Goal: Task Accomplishment & Management: Use online tool/utility

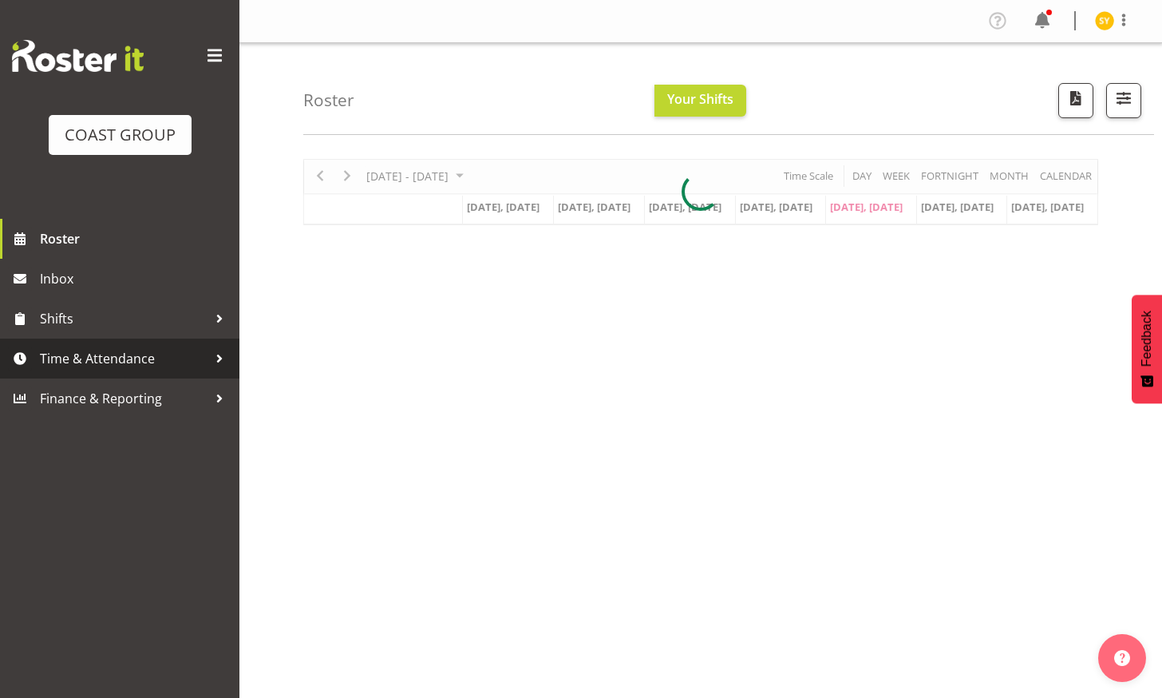
click at [65, 353] on span "Time & Attendance" at bounding box center [124, 358] width 168 height 24
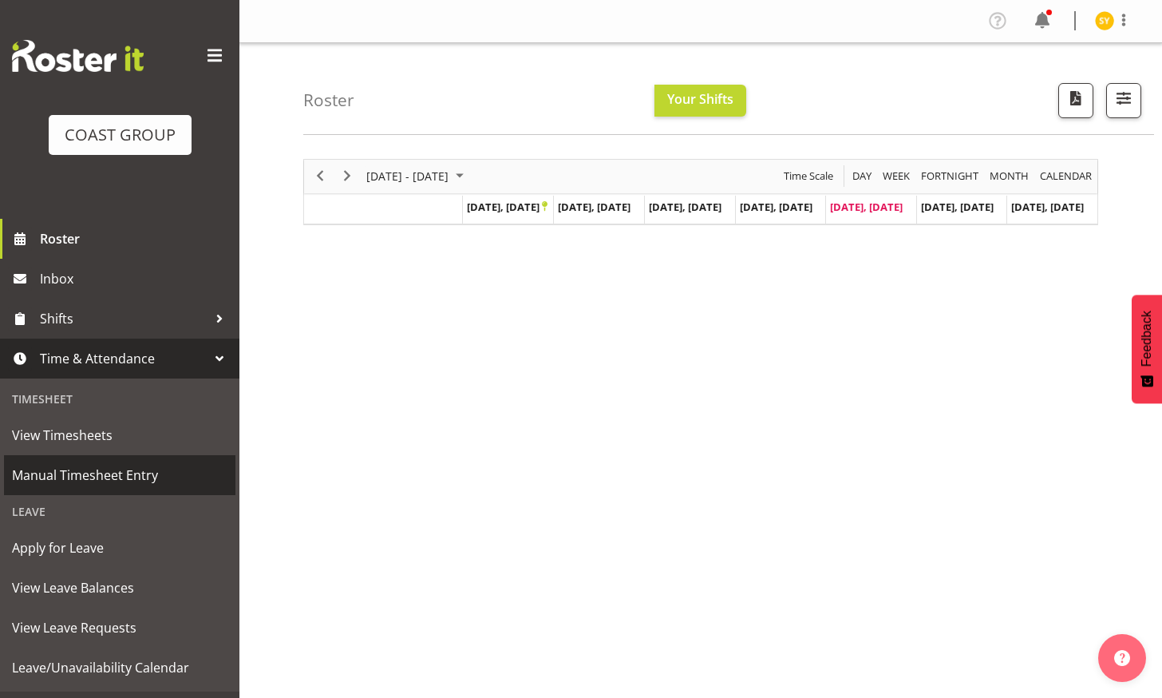
click at [92, 466] on span "Manual Timesheet Entry" at bounding box center [120, 475] width 216 height 24
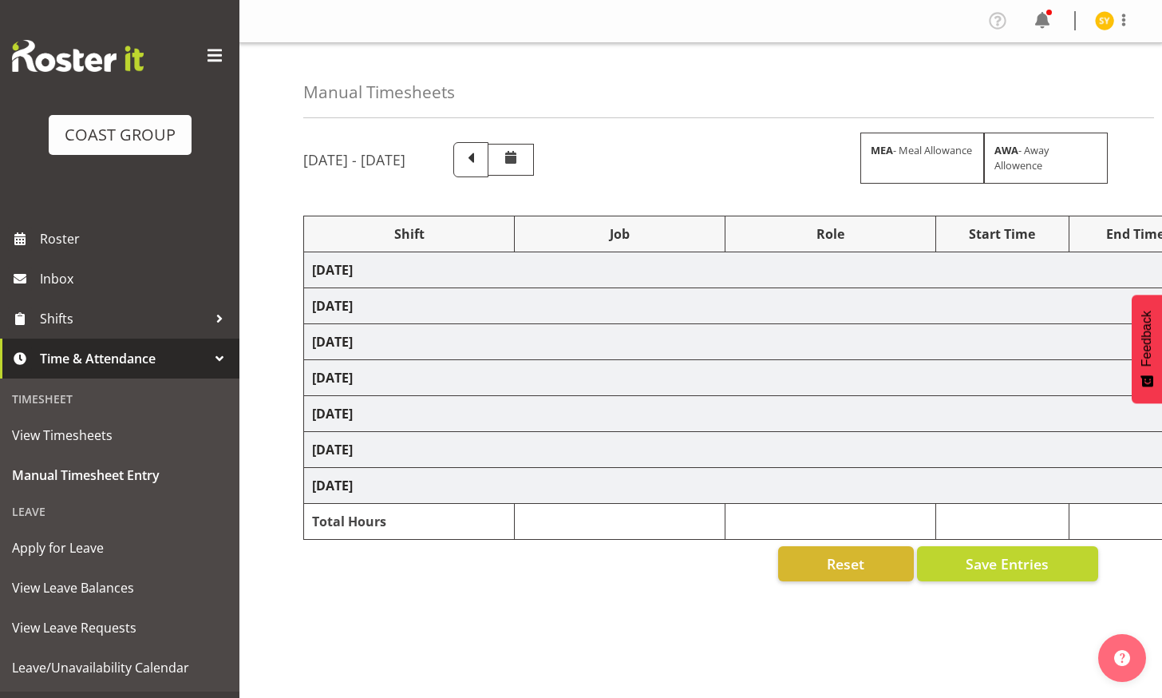
select select "69"
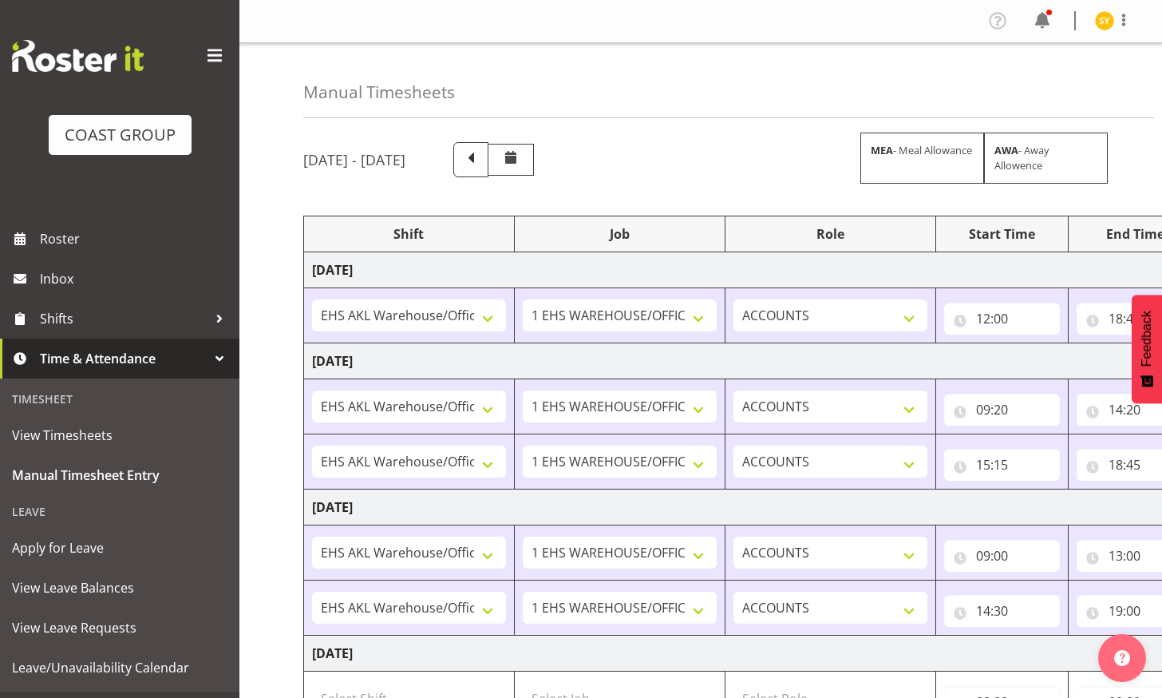
click at [766, 147] on div "September 24th - September 30th 2025 MEA - Meal Allowance AWA - Away Allowence" at bounding box center [700, 159] width 795 height 35
